Goal: Transaction & Acquisition: Purchase product/service

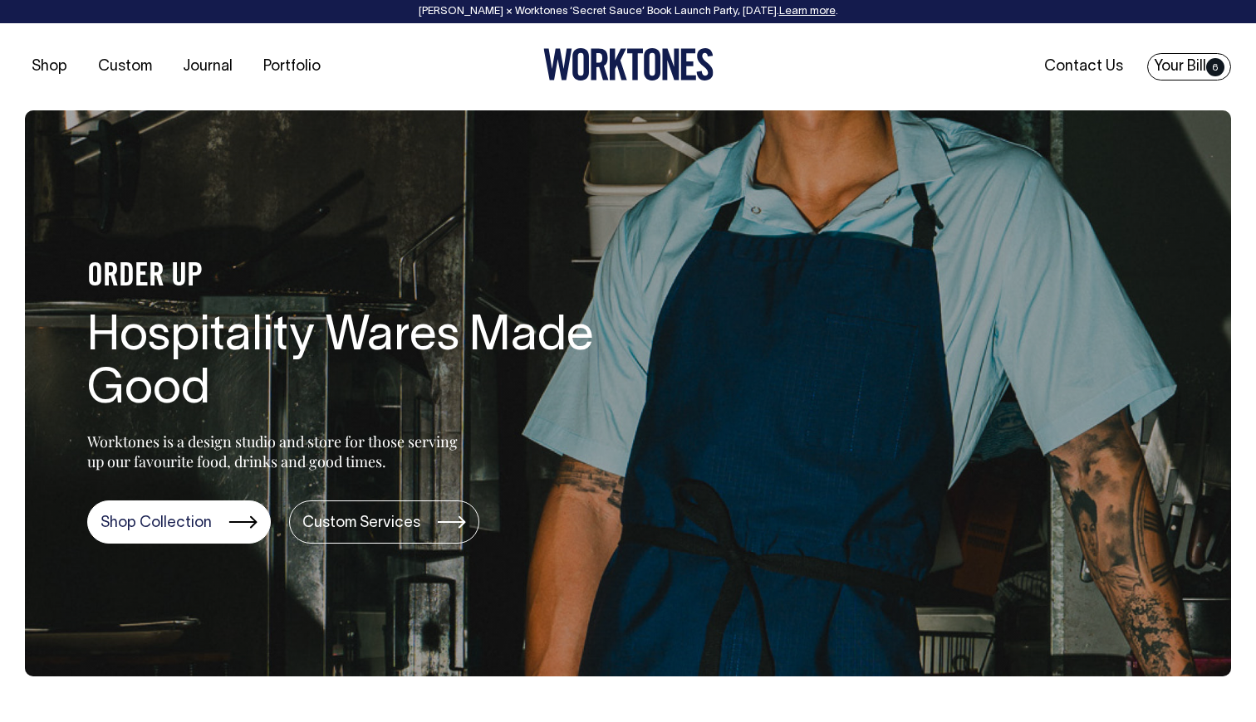
click at [1196, 75] on link "Your Bill 6" at bounding box center [1189, 66] width 84 height 27
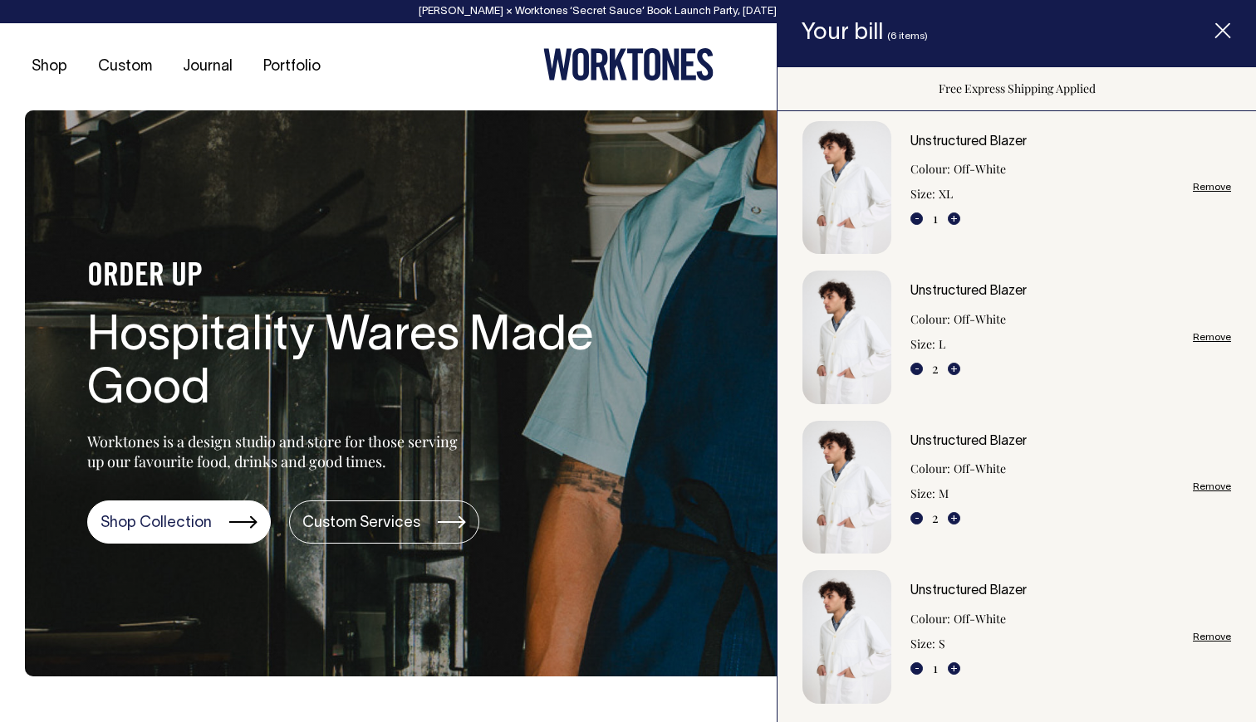
scroll to position [25, 0]
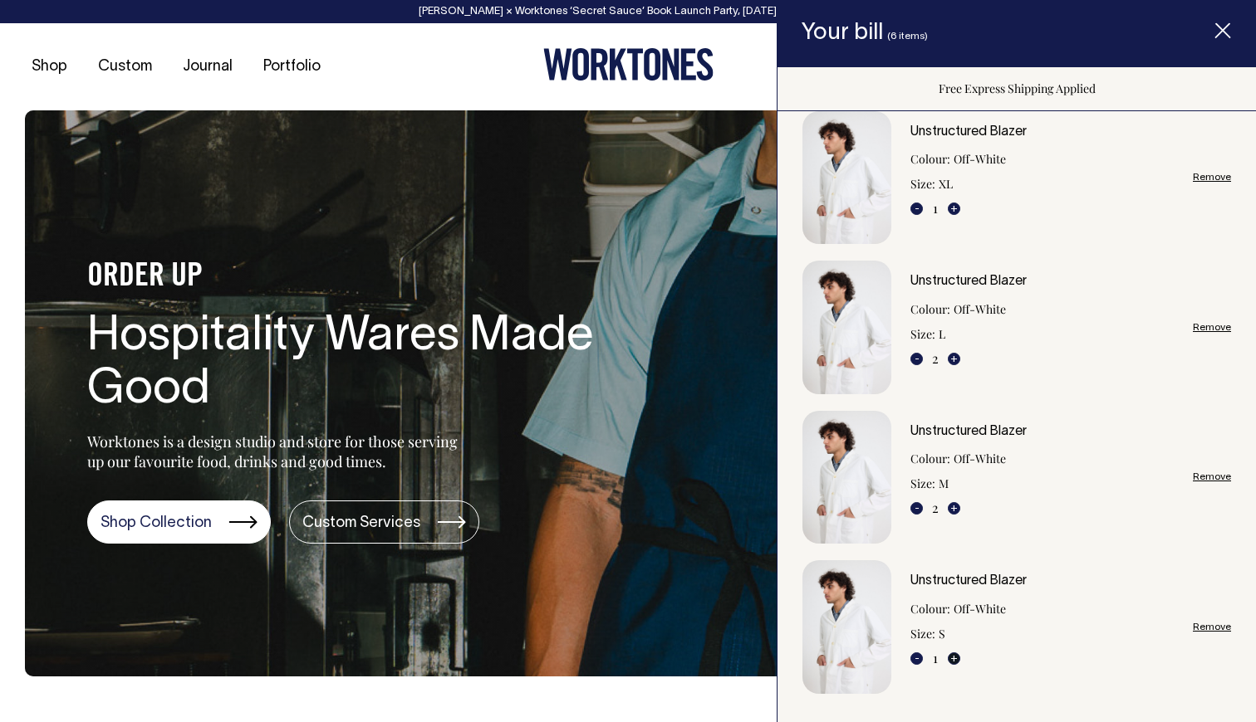
click at [951, 659] on button "+" at bounding box center [953, 659] width 12 height 12
click at [956, 656] on button "+" at bounding box center [953, 659] width 12 height 12
click at [955, 507] on button "+" at bounding box center [953, 508] width 12 height 12
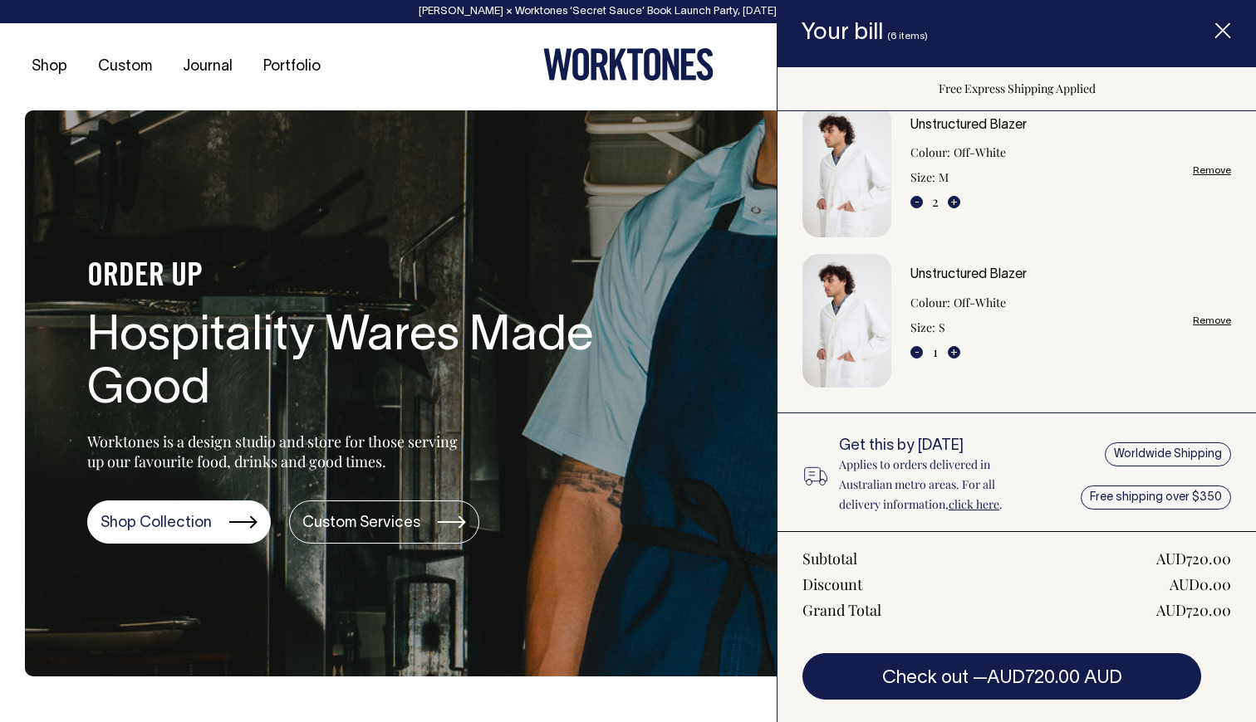
scroll to position [332, 0]
click at [939, 270] on link "Unstructured Blazer" at bounding box center [968, 274] width 116 height 12
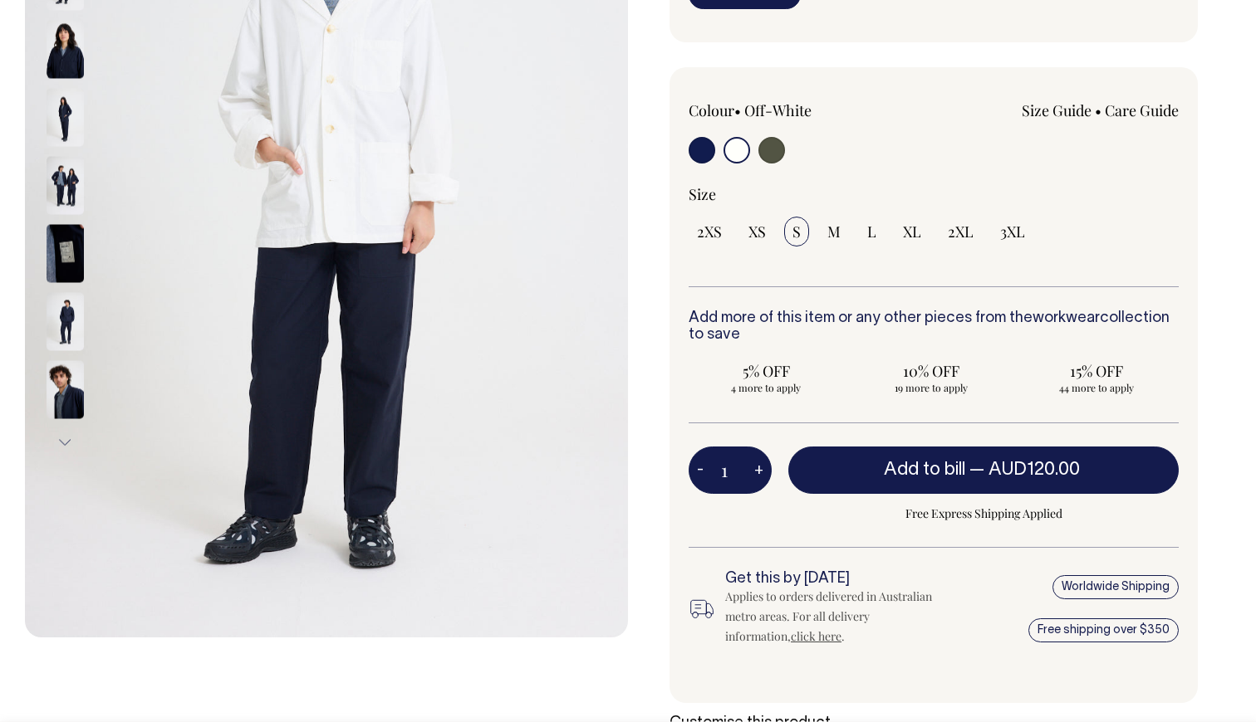
click at [756, 472] on button "+" at bounding box center [759, 470] width 26 height 33
type input "2"
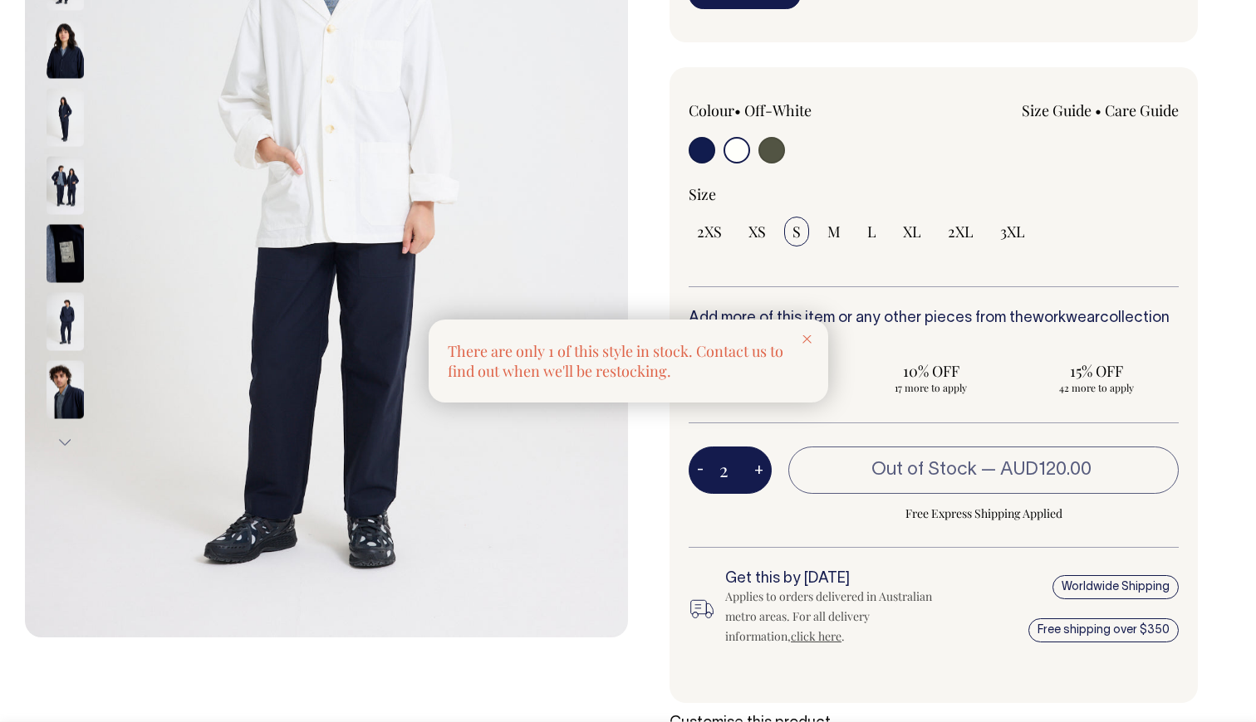
scroll to position [378, 0]
click at [700, 469] on div at bounding box center [628, 361] width 1256 height 722
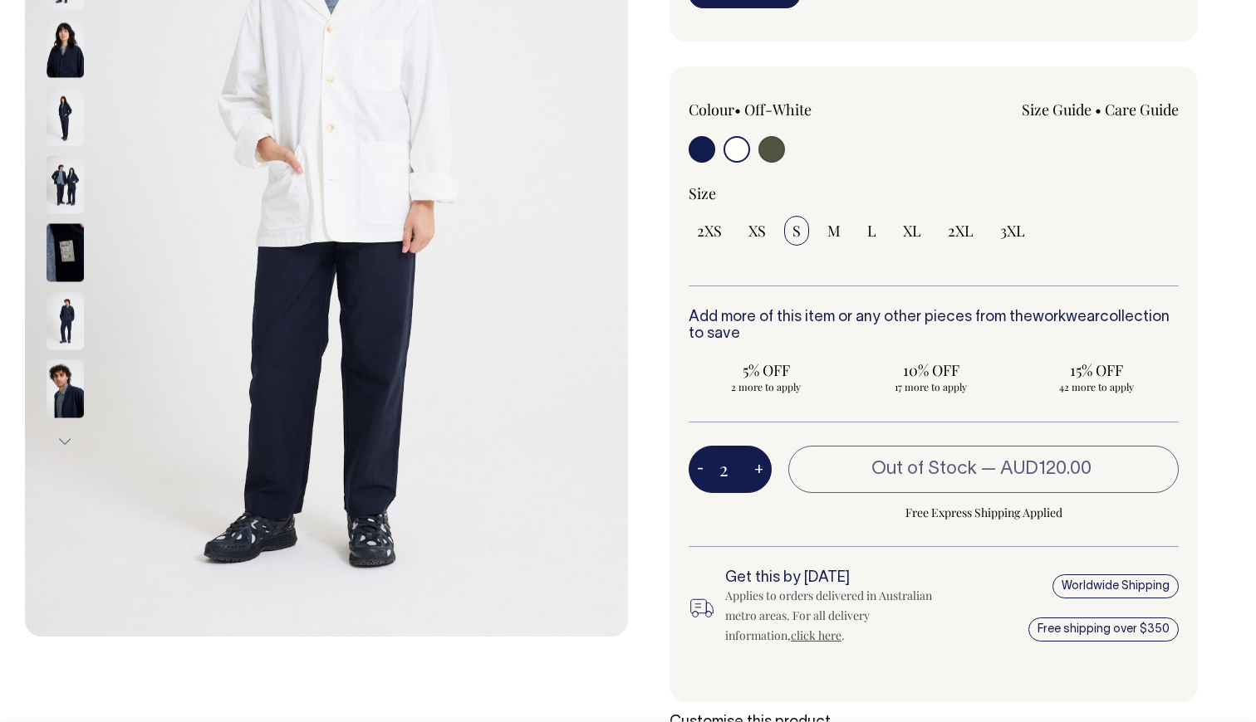
click at [700, 469] on button "-" at bounding box center [699, 469] width 23 height 33
type input "1"
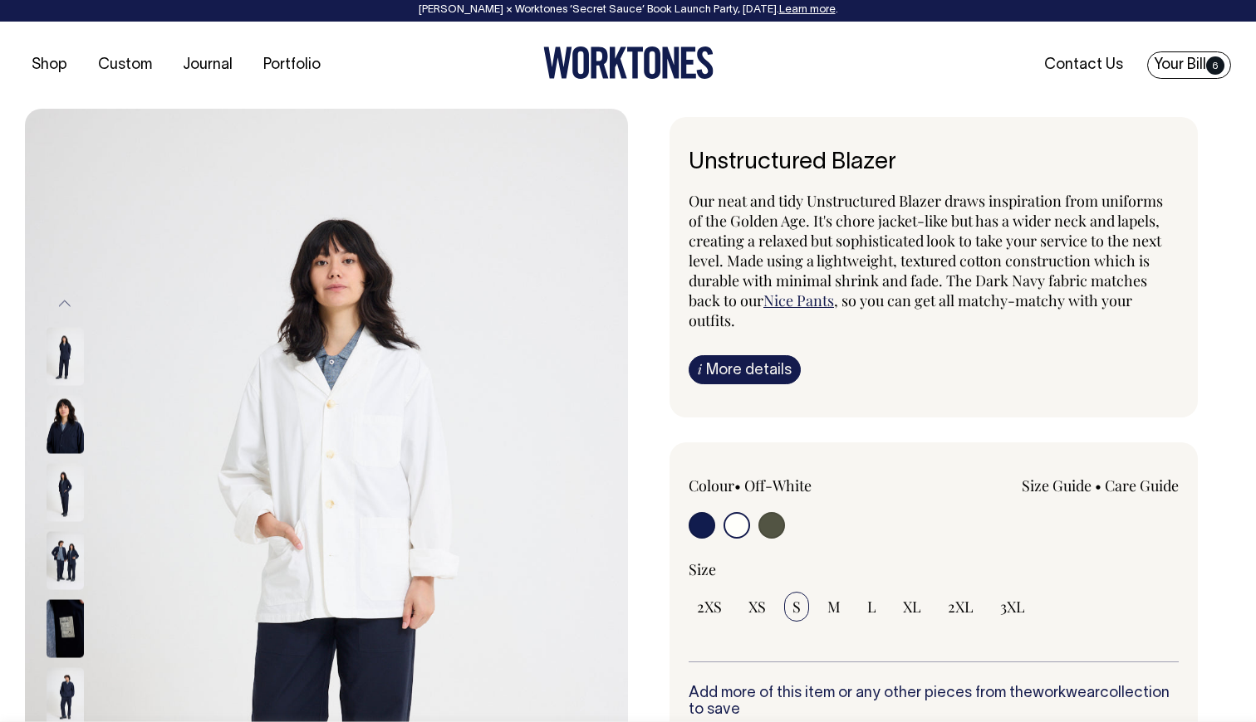
scroll to position [0, 0]
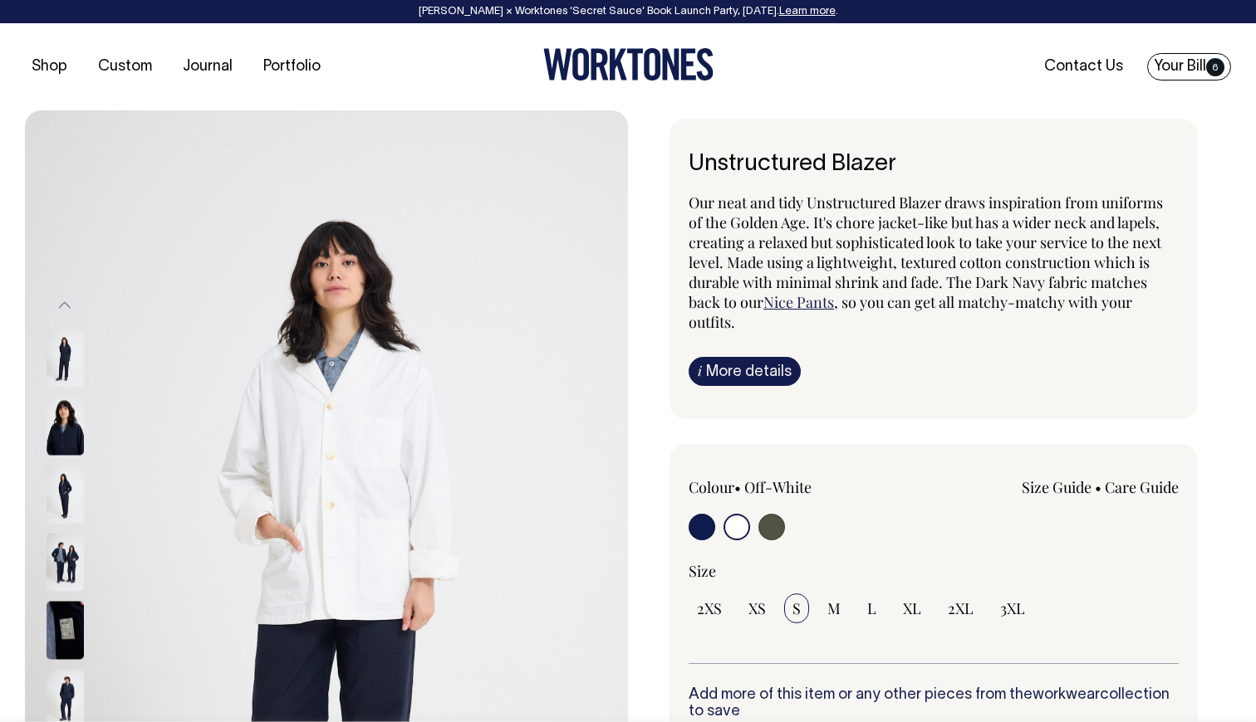
click at [1192, 68] on link "Your Bill 6" at bounding box center [1189, 66] width 84 height 27
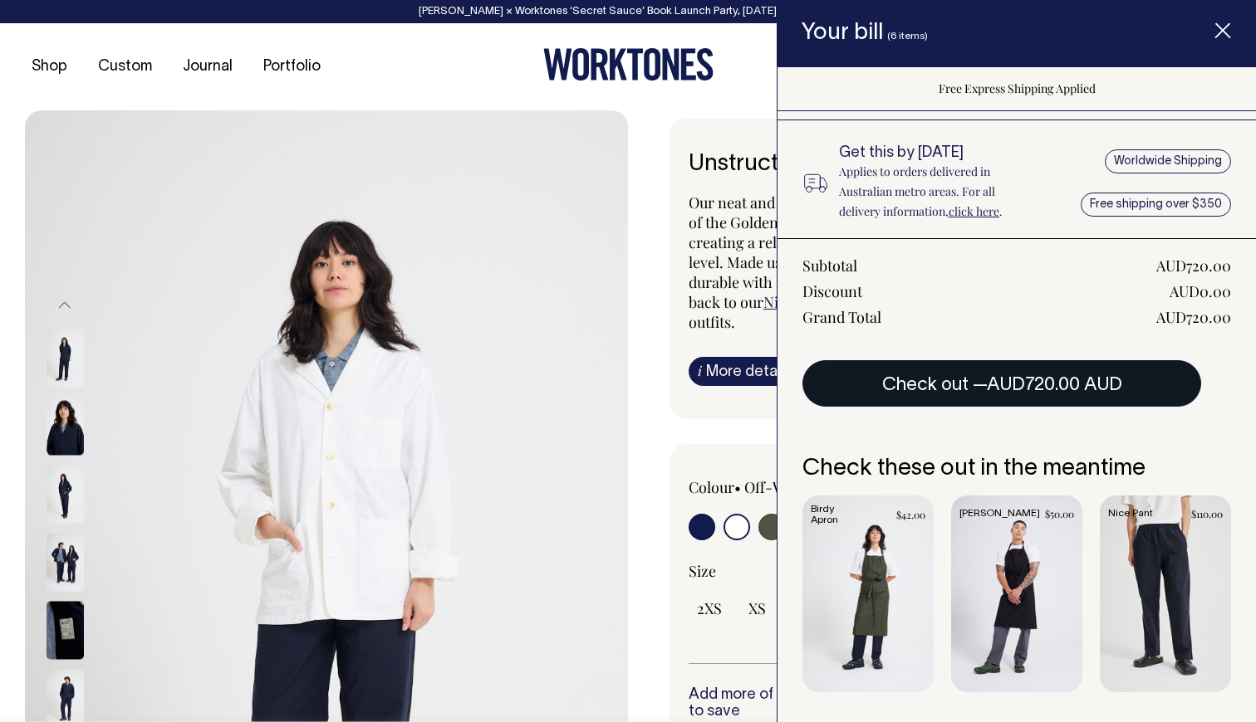
scroll to position [623, 0]
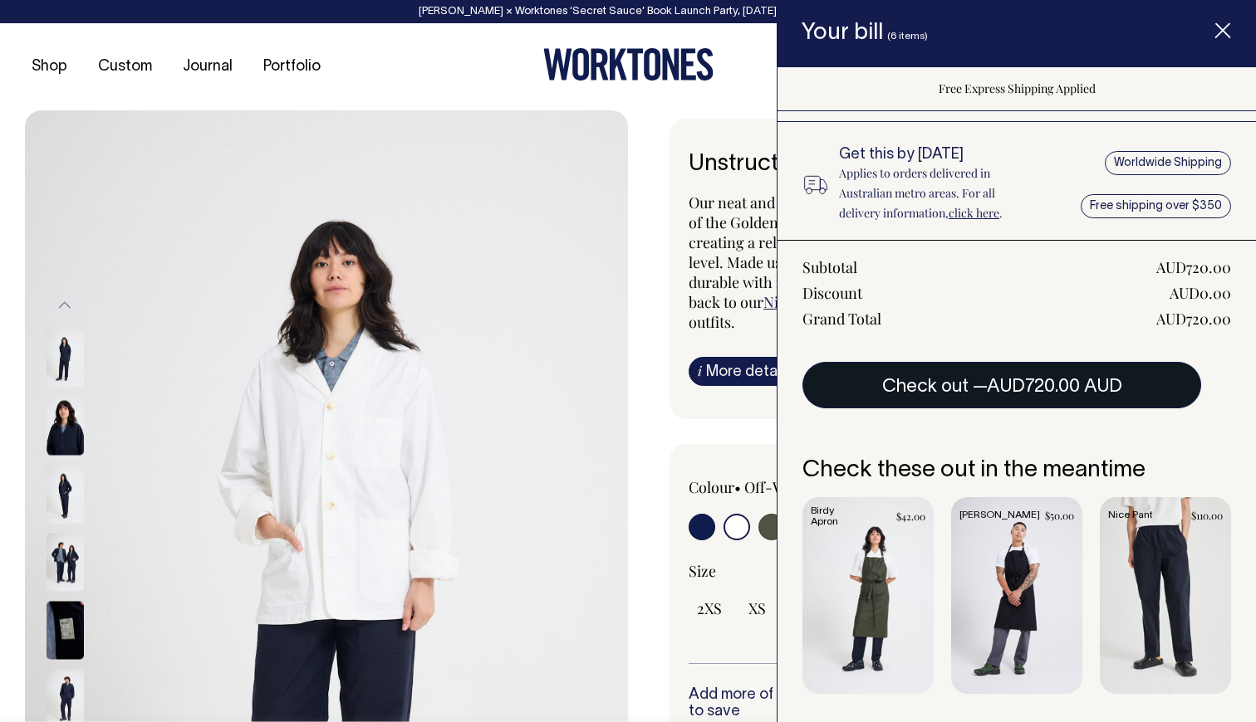
click at [966, 386] on button "Check out — AUD720.00 AUD" at bounding box center [1001, 385] width 399 height 47
